Goal: Transaction & Acquisition: Purchase product/service

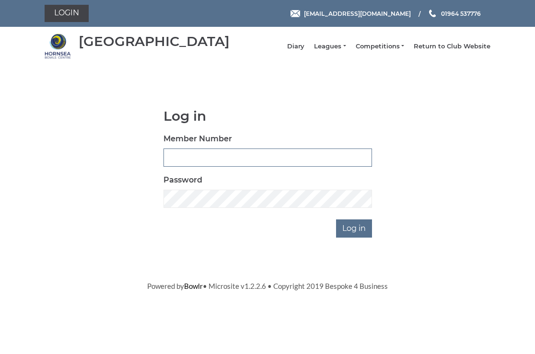
type input "0326"
click at [355, 229] on input "Log in" at bounding box center [354, 228] width 36 height 18
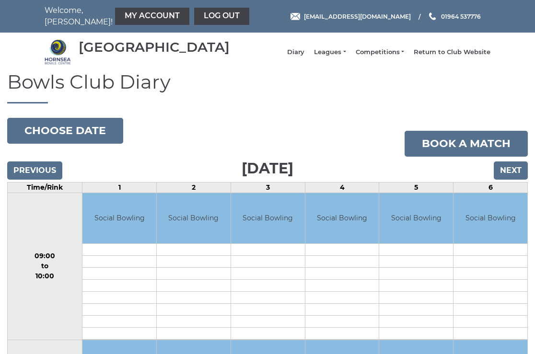
click at [513, 180] on input "Next" at bounding box center [511, 171] width 34 height 18
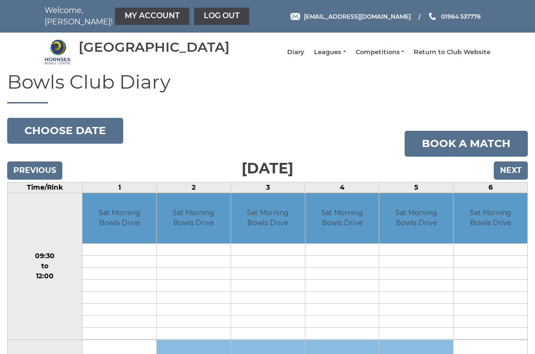
click at [513, 176] on input "Next" at bounding box center [511, 171] width 34 height 18
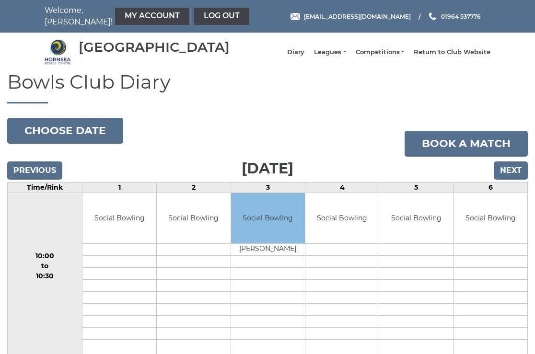
click at [513, 176] on input "Next" at bounding box center [511, 171] width 34 height 18
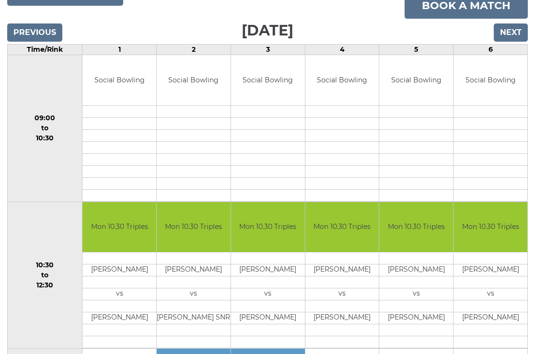
scroll to position [101, 0]
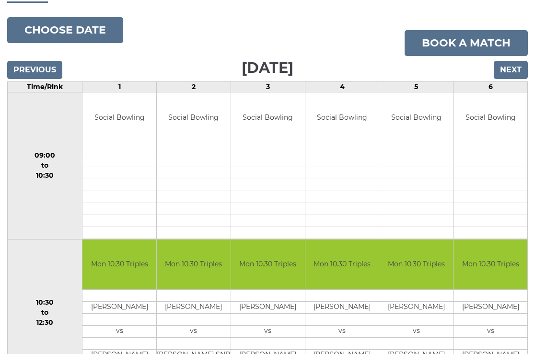
click at [508, 76] on input "Next" at bounding box center [511, 70] width 34 height 18
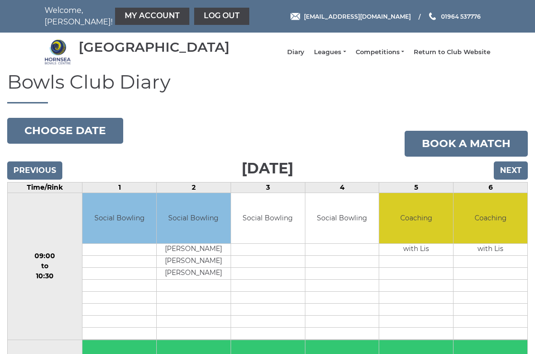
click at [514, 177] on input "Next" at bounding box center [511, 171] width 34 height 18
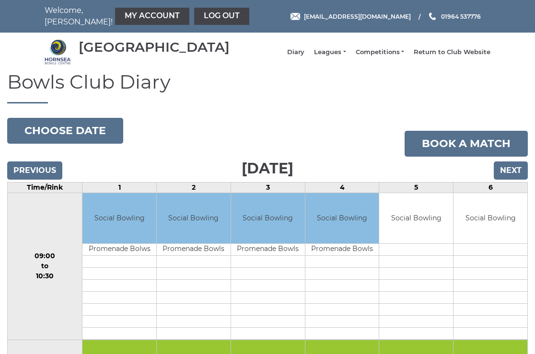
click at [507, 180] on input "Next" at bounding box center [511, 171] width 34 height 18
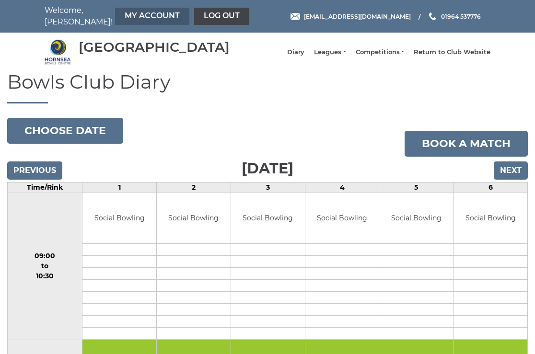
click at [127, 14] on link "My Account" at bounding box center [152, 16] width 74 height 17
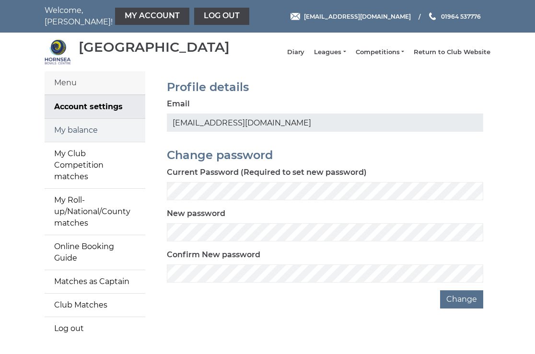
click at [81, 139] on link "My balance" at bounding box center [95, 130] width 101 height 23
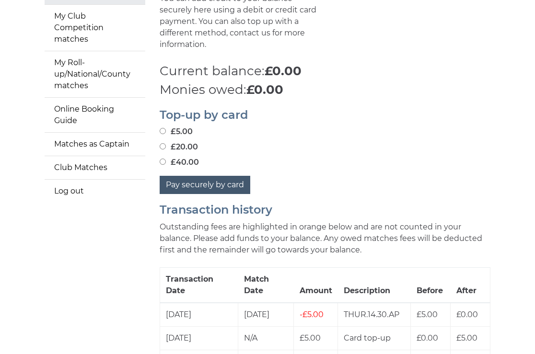
scroll to position [141, 0]
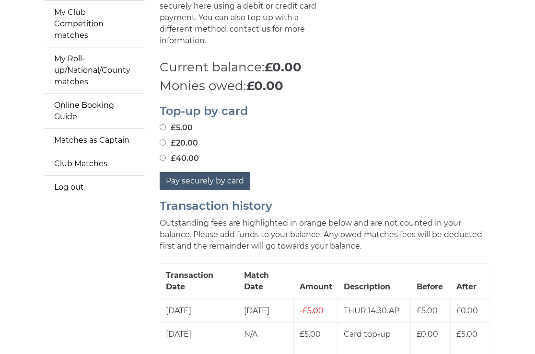
click at [199, 173] on button "Pay securely by card" at bounding box center [205, 181] width 91 height 18
click at [162, 155] on input "£40.00" at bounding box center [163, 158] width 6 height 6
radio input "true"
click at [202, 177] on button "Pay securely by card" at bounding box center [205, 181] width 91 height 18
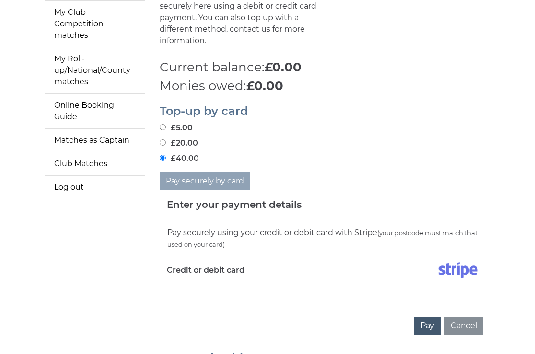
click at [429, 321] on button "Pay" at bounding box center [427, 326] width 26 height 18
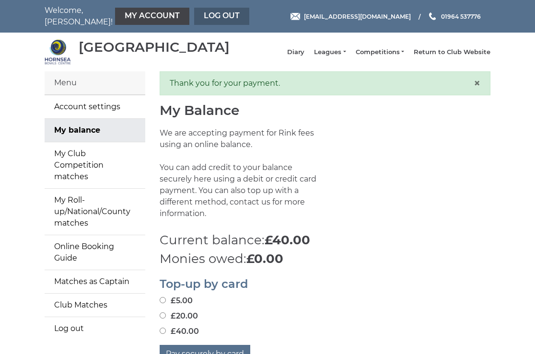
click at [194, 18] on link "Log out" at bounding box center [221, 16] width 55 height 17
